Goal: Task Accomplishment & Management: Complete application form

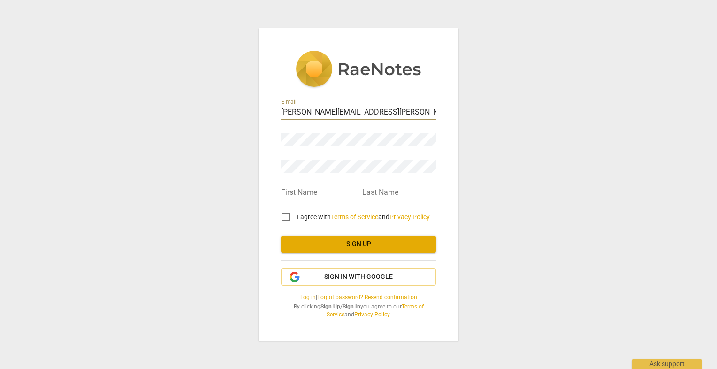
drag, startPoint x: 388, startPoint y: 109, endPoint x: 281, endPoint y: 115, distance: 107.1
click at [281, 115] on input "[PERSON_NAME][EMAIL_ADDRESS][PERSON_NAME][DOMAIN_NAME]" at bounding box center [358, 113] width 155 height 14
type input "[EMAIL_ADDRESS][DOMAIN_NAME]"
click at [284, 215] on input "I agree with Terms of Service and Privacy Policy" at bounding box center [285, 216] width 23 height 23
checkbox input "true"
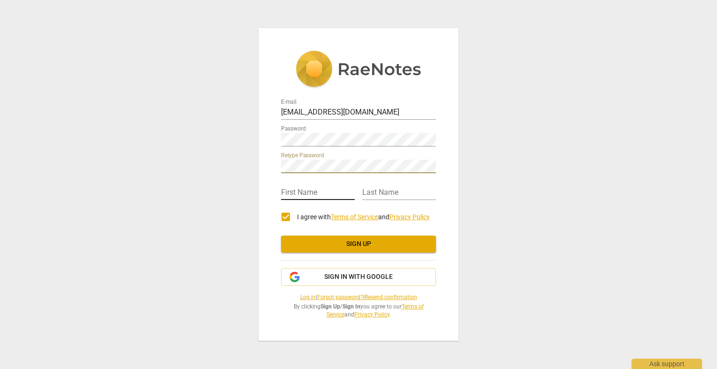
click at [306, 189] on input "text" at bounding box center [318, 193] width 74 height 14
type input "[PERSON_NAME]"
click at [359, 245] on span "Sign up" at bounding box center [358, 243] width 140 height 9
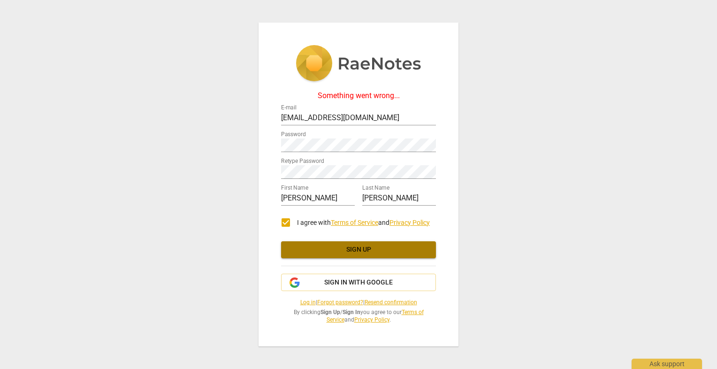
click at [362, 251] on span "Sign up" at bounding box center [358, 249] width 140 height 9
